Goal: Information Seeking & Learning: Learn about a topic

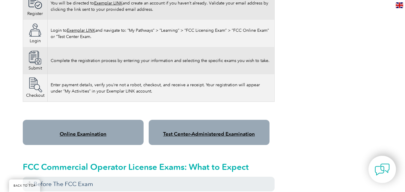
scroll to position [480, 0]
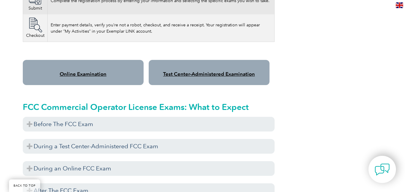
click at [213, 71] on link "Test Center-Administered Examination" at bounding box center [209, 74] width 92 height 6
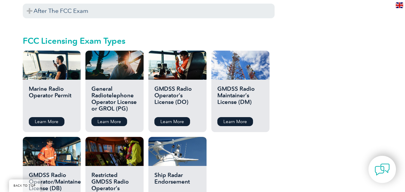
scroll to position [689, 0]
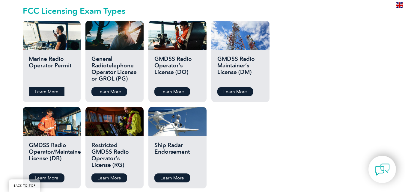
click at [50, 87] on link "Learn More" at bounding box center [47, 91] width 36 height 9
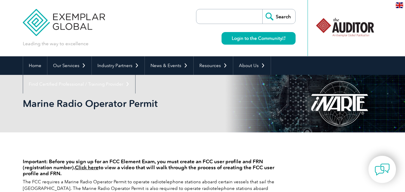
click at [218, 16] on input "search" at bounding box center [230, 16] width 63 height 14
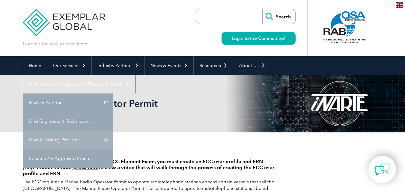
click at [113, 131] on link "Find A Training Provider" at bounding box center [68, 140] width 90 height 19
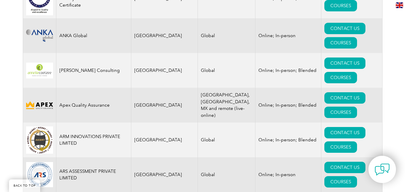
scroll to position [659, 0]
